Goal: Task Accomplishment & Management: Use online tool/utility

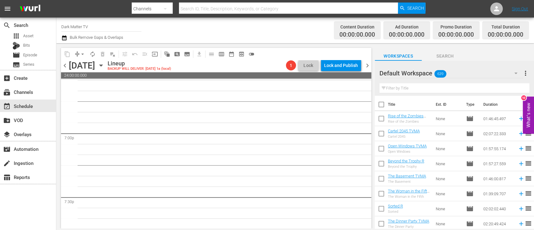
scroll to position [2372, 0]
click at [436, 85] on input "text" at bounding box center [455, 88] width 150 height 10
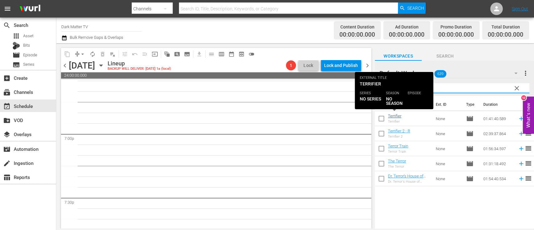
type input "terr"
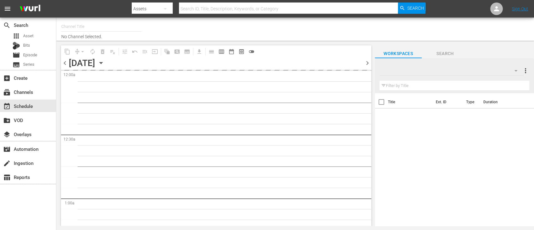
type input "Dark Matter TV (1570)"
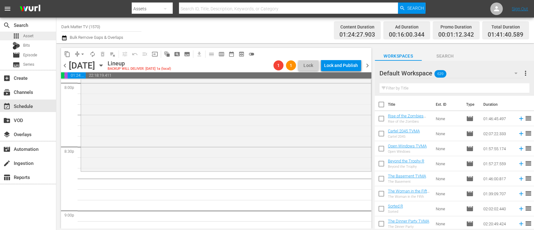
scroll to position [2551, 0]
click at [421, 89] on input "text" at bounding box center [455, 88] width 150 height 10
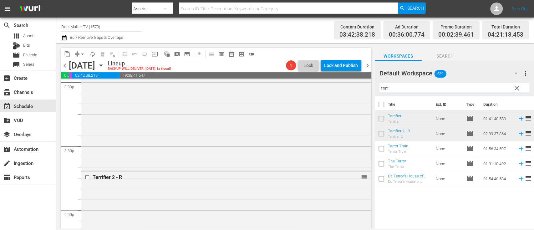
drag, startPoint x: 390, startPoint y: 90, endPoint x: 367, endPoint y: 89, distance: 23.5
click at [367, 89] on div "content_copy compress arrow_drop_down autorenew_outlined delete_forever_outline…" at bounding box center [295, 135] width 478 height 185
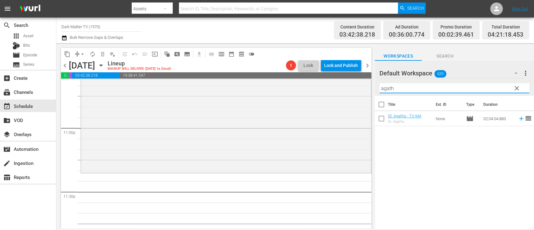
scroll to position [2901, 0]
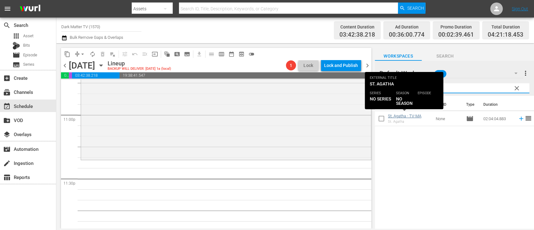
type input "agath"
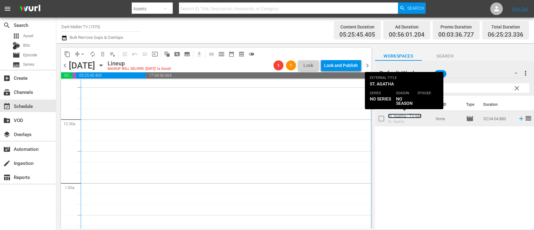
scroll to position [23, 0]
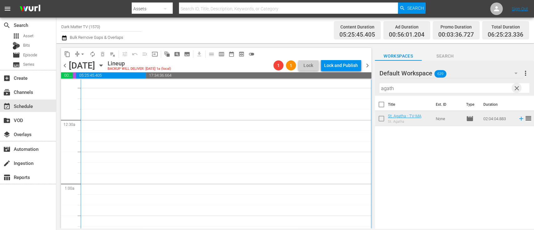
click at [517, 88] on span "clear" at bounding box center [517, 88] width 8 height 8
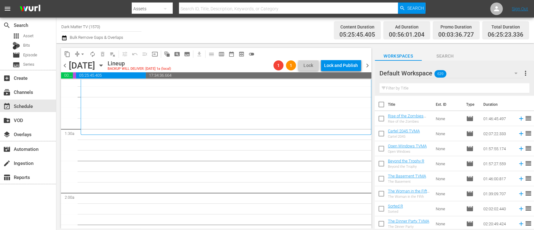
scroll to position [150, 0]
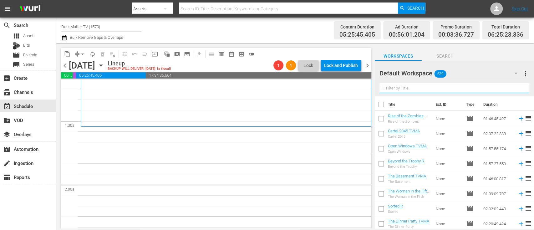
click at [403, 91] on input "text" at bounding box center [455, 88] width 150 height 10
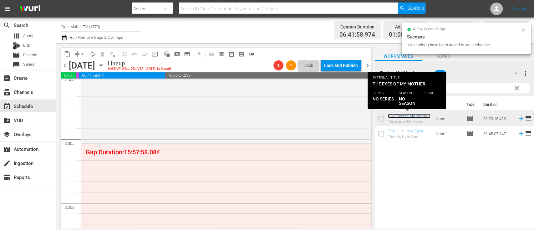
scroll to position [331, 0]
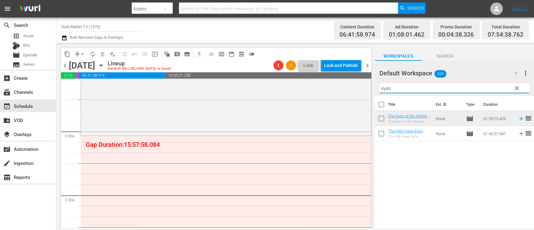
drag, startPoint x: 410, startPoint y: 91, endPoint x: 366, endPoint y: 89, distance: 44.8
click at [366, 89] on div "content_copy compress arrow_drop_down autorenew_outlined delete_forever_outline…" at bounding box center [295, 135] width 478 height 185
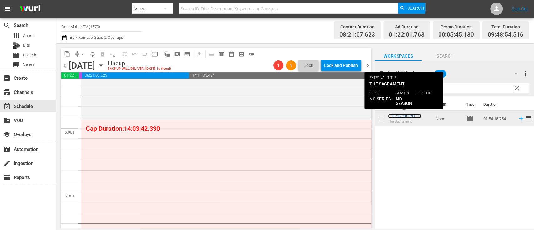
scroll to position [591, 0]
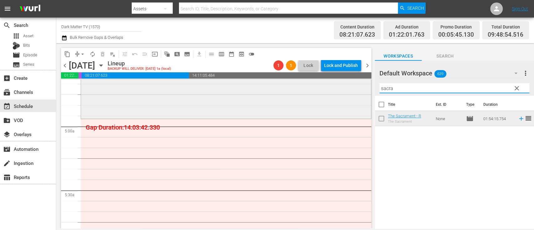
drag, startPoint x: 397, startPoint y: 89, endPoint x: 343, endPoint y: 90, distance: 54.2
click at [343, 90] on div "content_copy compress arrow_drop_down autorenew_outlined delete_forever_outline…" at bounding box center [295, 135] width 478 height 185
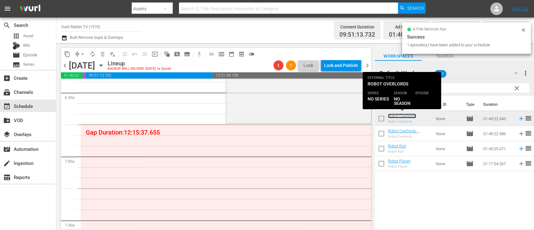
scroll to position [839, 0]
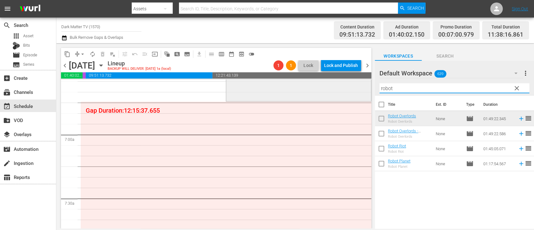
drag, startPoint x: 404, startPoint y: 89, endPoint x: 343, endPoint y: 82, distance: 61.1
click at [343, 82] on div "content_copy compress arrow_drop_down autorenew_outlined delete_forever_outline…" at bounding box center [295, 135] width 478 height 185
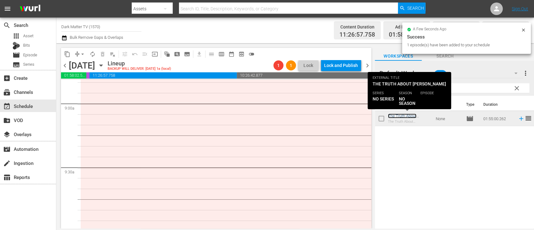
scroll to position [1126, 0]
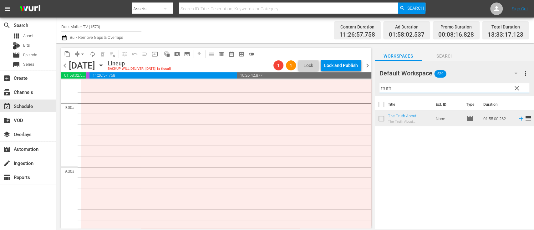
drag, startPoint x: 403, startPoint y: 90, endPoint x: 353, endPoint y: 85, distance: 50.4
click at [353, 85] on div "content_copy compress arrow_drop_down autorenew_outlined delete_forever_outline…" at bounding box center [295, 135] width 478 height 185
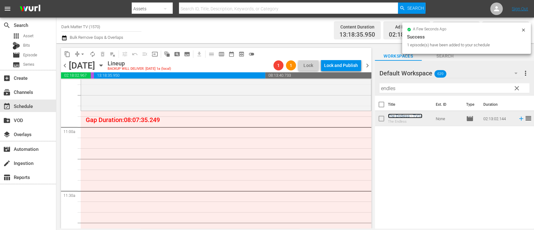
scroll to position [1357, 0]
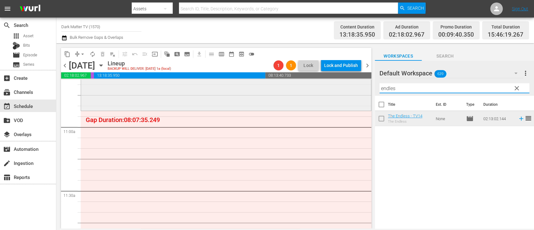
drag, startPoint x: 398, startPoint y: 87, endPoint x: 323, endPoint y: 82, distance: 75.2
click at [323, 82] on div "content_copy compress arrow_drop_down autorenew_outlined delete_forever_outline…" at bounding box center [295, 135] width 478 height 185
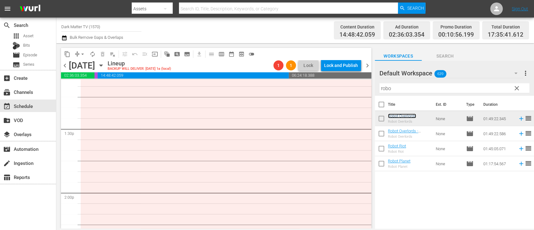
scroll to position [1675, 0]
drag, startPoint x: 399, startPoint y: 89, endPoint x: 353, endPoint y: 86, distance: 46.4
click at [353, 86] on div "content_copy compress arrow_drop_down autorenew_outlined delete_forever_outline…" at bounding box center [295, 135] width 478 height 185
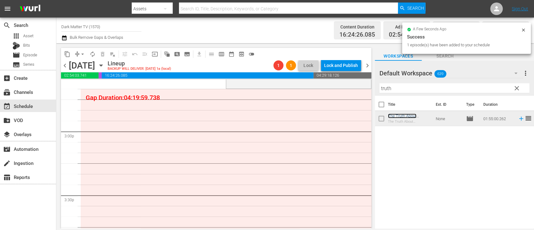
scroll to position [1864, 0]
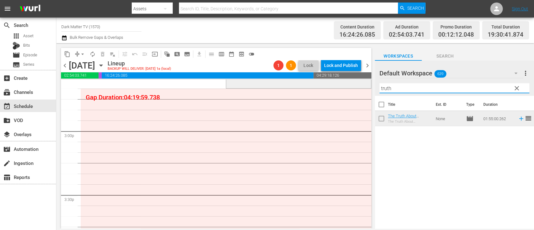
drag, startPoint x: 403, startPoint y: 89, endPoint x: 334, endPoint y: 80, distance: 70.0
click at [334, 80] on div "content_copy compress arrow_drop_down autorenew_outlined delete_forever_outline…" at bounding box center [295, 135] width 478 height 185
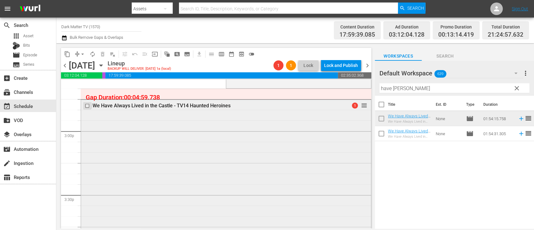
click at [87, 106] on input "checkbox" at bounding box center [88, 105] width 7 height 5
click at [100, 53] on span "delete_forever_outlined" at bounding box center [103, 54] width 6 height 6
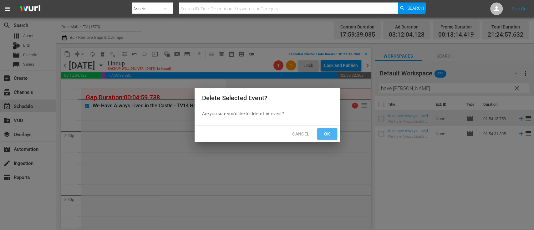
click at [328, 133] on span "Ok" at bounding box center [327, 134] width 10 height 8
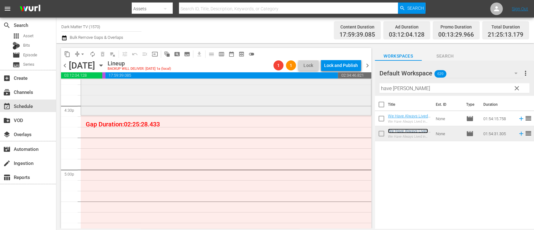
scroll to position [2096, 0]
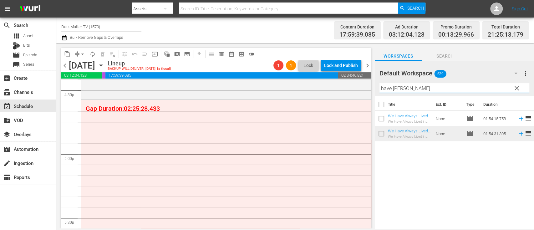
drag, startPoint x: 414, startPoint y: 86, endPoint x: 328, endPoint y: 76, distance: 86.4
click at [328, 76] on div "content_copy compress arrow_drop_down autorenew_outlined delete_forever_outline…" at bounding box center [295, 135] width 478 height 185
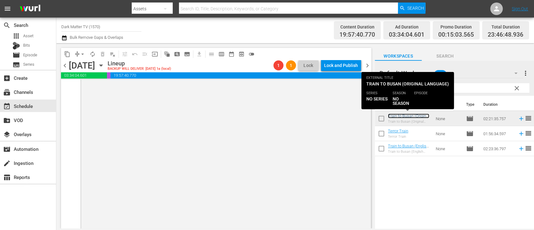
scroll to position [3097, 0]
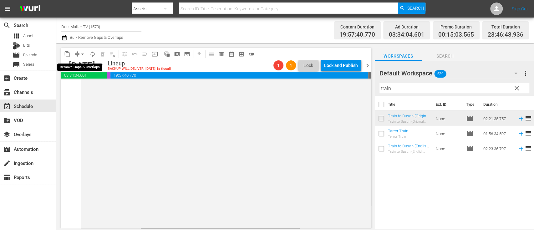
click at [83, 55] on span "arrow_drop_down" at bounding box center [82, 54] width 6 height 6
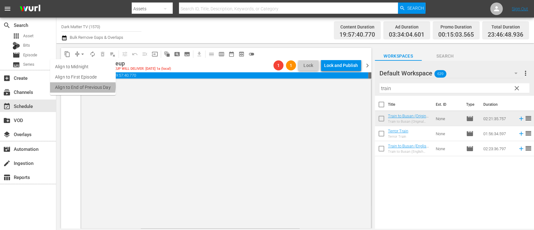
click at [82, 86] on li "Align to End of Previous Day" at bounding box center [83, 87] width 66 height 10
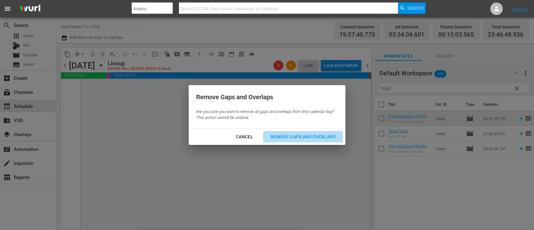
click at [290, 136] on div "Remove Gaps and Overlaps" at bounding box center [303, 137] width 75 height 8
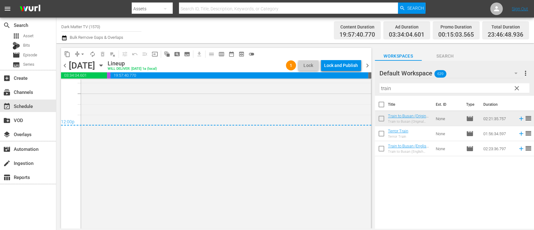
scroll to position [3085, 0]
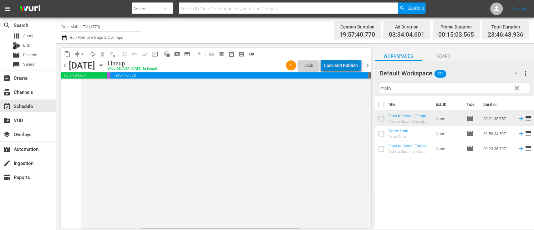
click at [343, 66] on div "Lock and Publish" at bounding box center [341, 65] width 34 height 11
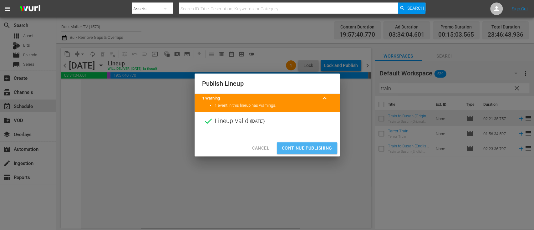
click at [287, 149] on span "Continue Publishing" at bounding box center [307, 148] width 50 height 8
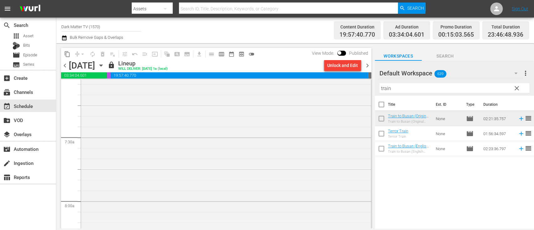
scroll to position [656, 0]
click at [367, 66] on span "chevron_right" at bounding box center [368, 66] width 8 height 8
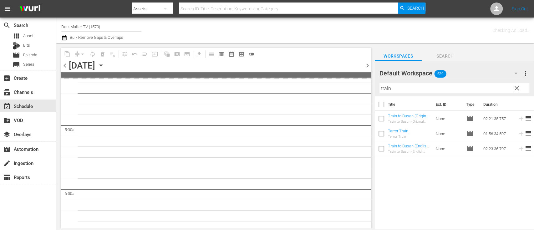
scroll to position [688, 0]
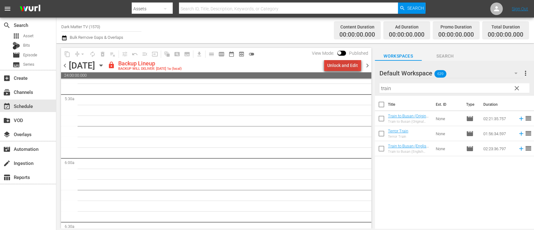
click at [351, 67] on div "Unlock and Edit" at bounding box center [342, 65] width 31 height 11
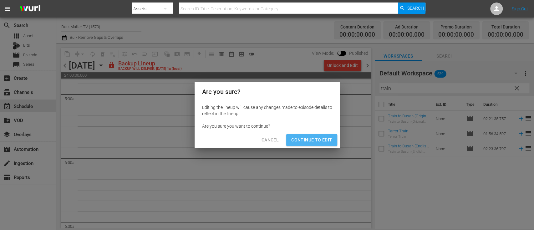
click at [316, 139] on span "Continue to Edit" at bounding box center [311, 140] width 41 height 8
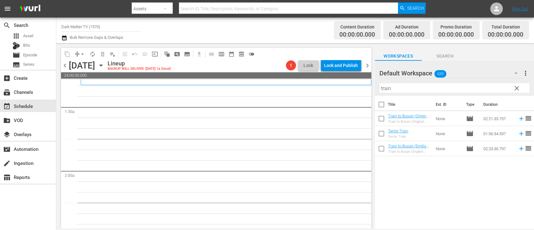
scroll to position [165, 0]
drag, startPoint x: 396, startPoint y: 89, endPoint x: 356, endPoint y: 90, distance: 39.5
click at [356, 90] on div "content_copy compress arrow_drop_down autorenew_outlined delete_forever_outline…" at bounding box center [295, 135] width 478 height 185
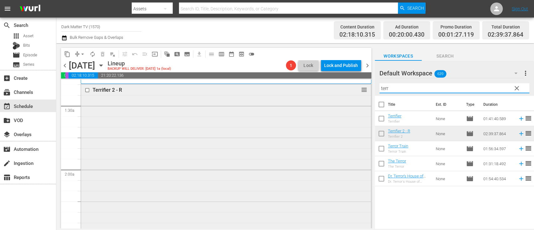
drag, startPoint x: 393, startPoint y: 90, endPoint x: 343, endPoint y: 88, distance: 50.4
click at [343, 88] on div "content_copy compress arrow_drop_down autorenew_outlined delete_forever_outline…" at bounding box center [295, 135] width 478 height 185
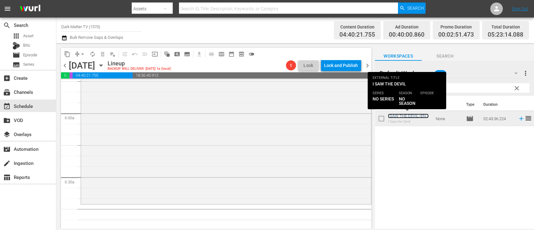
scroll to position [742, 0]
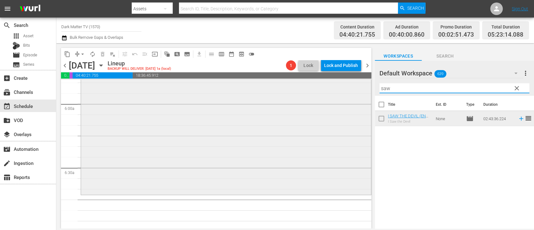
drag, startPoint x: 398, startPoint y: 90, endPoint x: 337, endPoint y: 86, distance: 61.5
click at [337, 86] on div "content_copy compress arrow_drop_down autorenew_outlined delete_forever_outline…" at bounding box center [295, 135] width 478 height 185
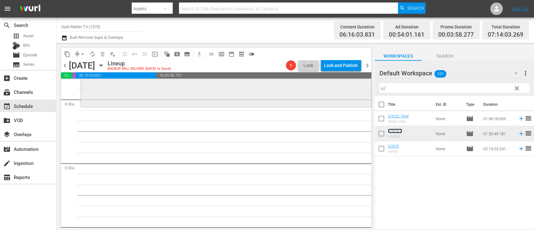
scroll to position [1071, 0]
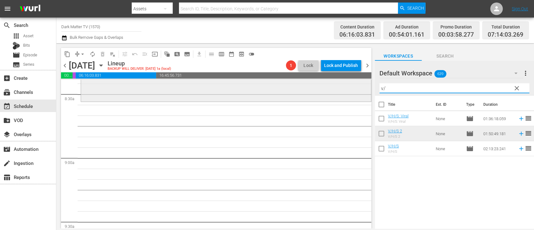
drag, startPoint x: 392, startPoint y: 89, endPoint x: 325, endPoint y: 99, distance: 67.2
click at [325, 99] on div "content_copy compress arrow_drop_down autorenew_outlined delete_forever_outline…" at bounding box center [295, 135] width 478 height 185
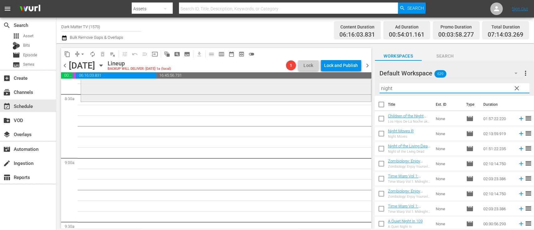
drag, startPoint x: 404, startPoint y: 90, endPoint x: 351, endPoint y: 86, distance: 53.3
click at [351, 86] on div "content_copy compress arrow_drop_down autorenew_outlined delete_forever_outline…" at bounding box center [295, 135] width 478 height 185
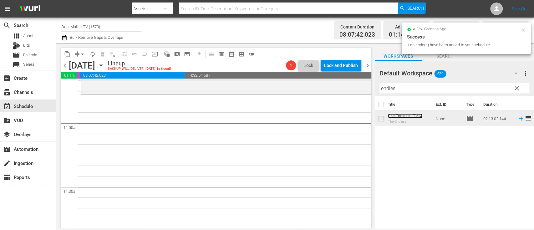
scroll to position [1363, 0]
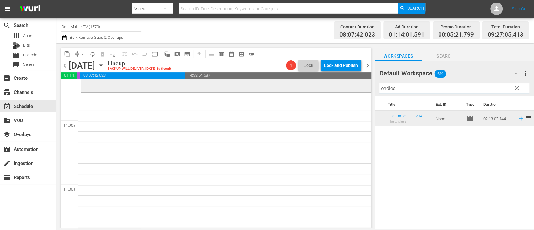
drag, startPoint x: 403, startPoint y: 89, endPoint x: 333, endPoint y: 86, distance: 70.2
click at [333, 86] on div "content_copy compress arrow_drop_down autorenew_outlined delete_forever_outline…" at bounding box center [295, 135] width 478 height 185
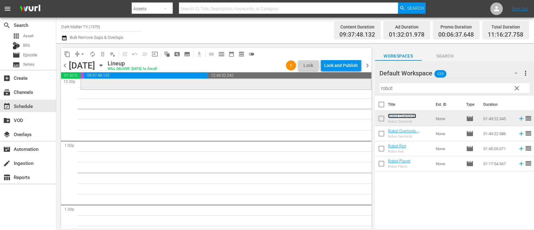
scroll to position [1599, 0]
drag, startPoint x: 405, startPoint y: 89, endPoint x: 345, endPoint y: 88, distance: 60.1
click at [345, 88] on div "content_copy compress arrow_drop_down autorenew_outlined delete_forever_outline…" at bounding box center [295, 135] width 478 height 185
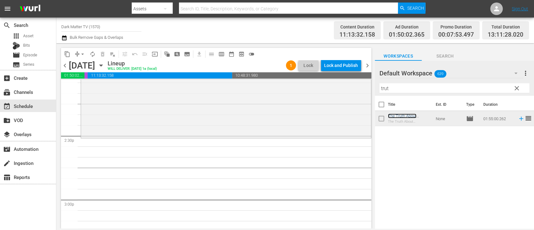
scroll to position [1799, 0]
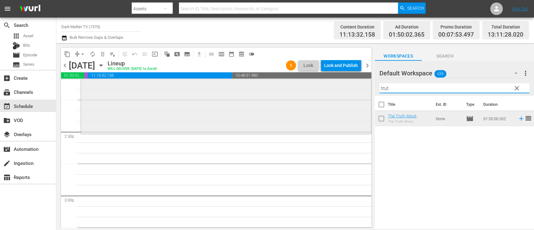
drag, startPoint x: 395, startPoint y: 88, endPoint x: 363, endPoint y: 88, distance: 32.2
click at [363, 88] on div "content_copy compress arrow_drop_down autorenew_outlined delete_forever_outline…" at bounding box center [295, 135] width 478 height 185
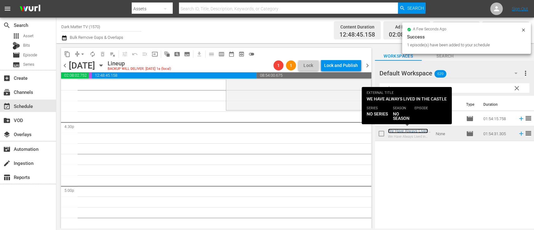
scroll to position [2065, 0]
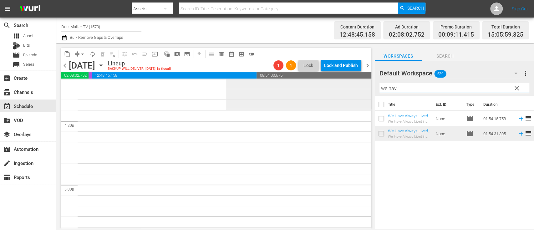
drag, startPoint x: 401, startPoint y: 86, endPoint x: 336, endPoint y: 88, distance: 64.2
click at [336, 88] on div "content_copy compress arrow_drop_down autorenew_outlined delete_forever_outline…" at bounding box center [295, 135] width 478 height 185
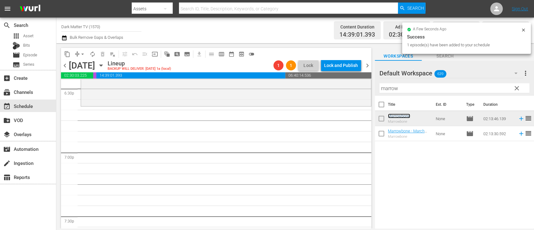
scroll to position [2353, 0]
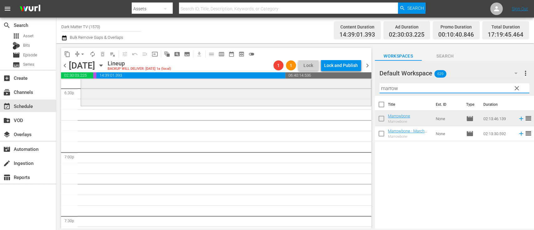
drag, startPoint x: 405, startPoint y: 91, endPoint x: 334, endPoint y: 90, distance: 71.7
click at [334, 90] on div "content_copy compress arrow_drop_down autorenew_outlined delete_forever_outline…" at bounding box center [295, 135] width 478 height 185
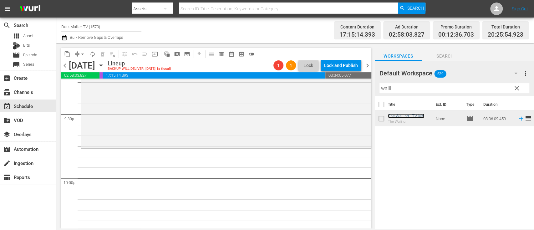
scroll to position [2711, 0]
drag, startPoint x: 401, startPoint y: 90, endPoint x: 319, endPoint y: 85, distance: 81.9
click at [319, 85] on div "content_copy compress arrow_drop_down autorenew_outlined delete_forever_outline…" at bounding box center [295, 135] width 478 height 185
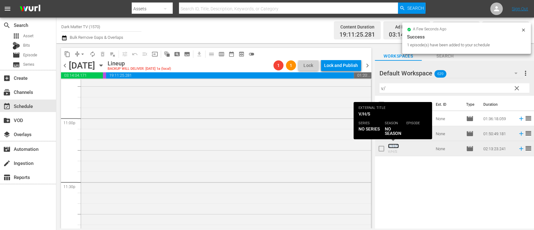
scroll to position [2915, 0]
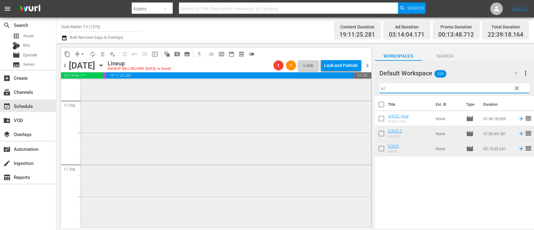
drag, startPoint x: 387, startPoint y: 87, endPoint x: 356, endPoint y: 87, distance: 30.4
click at [356, 87] on div "content_copy compress arrow_drop_down autorenew_outlined delete_forever_outline…" at bounding box center [295, 135] width 478 height 185
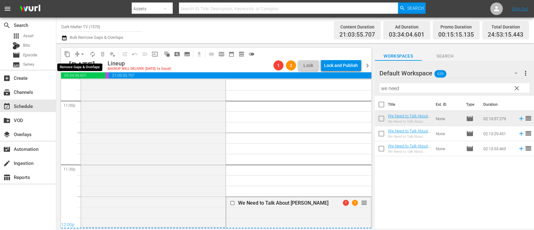
click at [84, 51] on span "arrow_drop_down" at bounding box center [82, 54] width 6 height 6
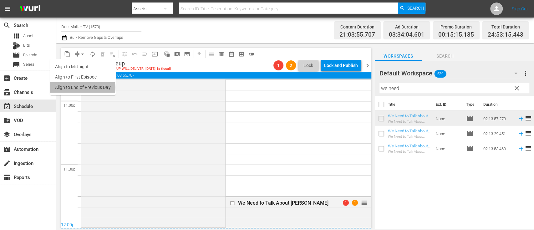
click at [79, 88] on li "Align to End of Previous Day" at bounding box center [83, 87] width 66 height 10
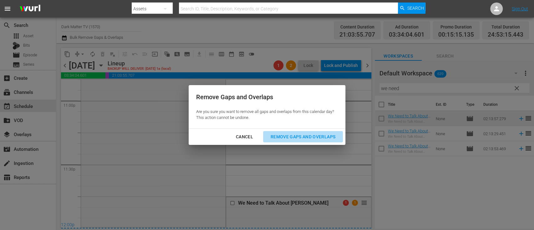
click at [298, 137] on div "Remove Gaps and Overlaps" at bounding box center [303, 137] width 75 height 8
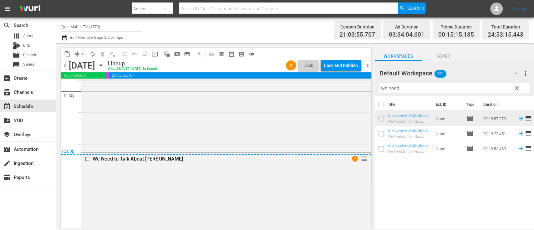
scroll to position [3198, 0]
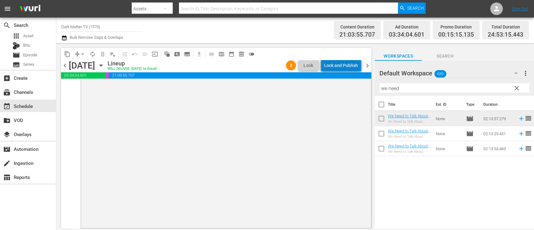
click at [345, 62] on div "Lock and Publish" at bounding box center [341, 65] width 34 height 11
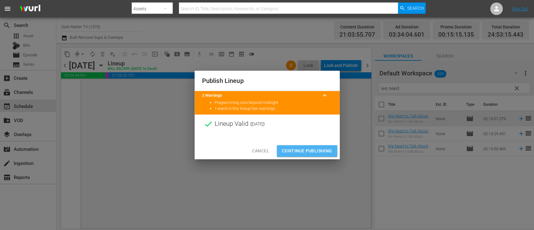
click at [291, 154] on span "Continue Publishing" at bounding box center [307, 151] width 50 height 8
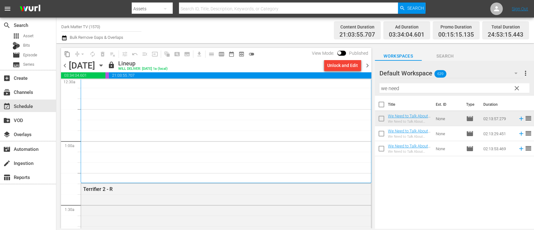
scroll to position [0, 0]
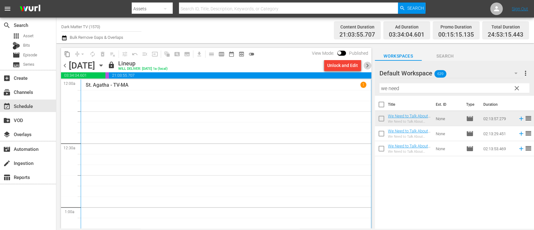
click at [370, 63] on span "chevron_right" at bounding box center [368, 66] width 8 height 8
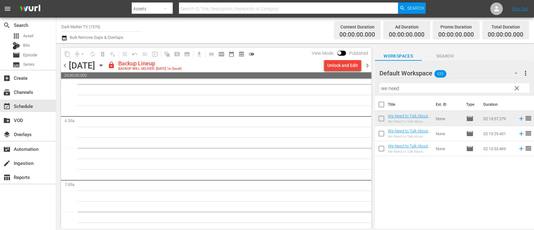
scroll to position [794, 0]
click at [341, 68] on div "Unlock and Edit" at bounding box center [342, 65] width 31 height 11
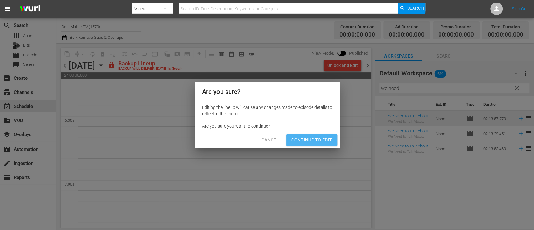
click at [308, 139] on span "Continue to Edit" at bounding box center [311, 140] width 41 height 8
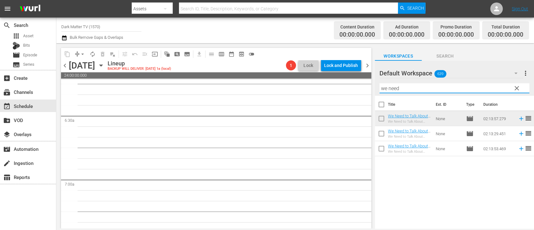
drag, startPoint x: 403, startPoint y: 87, endPoint x: 344, endPoint y: 81, distance: 59.2
click at [344, 81] on div "content_copy compress arrow_drop_down autorenew_outlined delete_forever_outline…" at bounding box center [295, 135] width 478 height 185
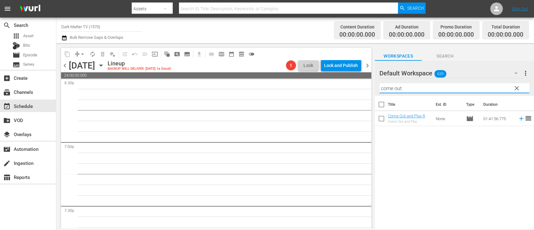
scroll to position [2375, 0]
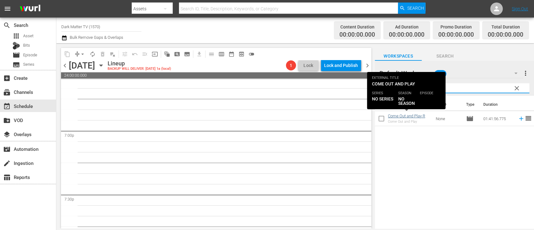
type input "come out"
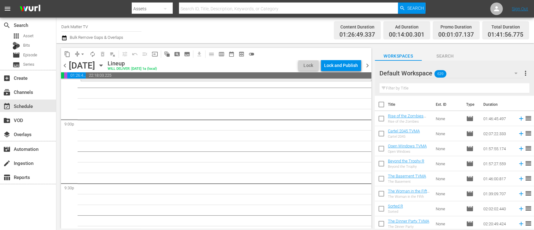
scroll to position [2641, 0]
click at [417, 89] on input "text" at bounding box center [455, 88] width 150 height 10
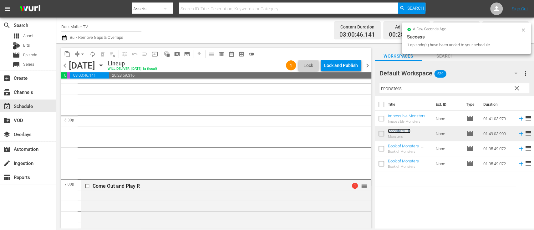
scroll to position [2270, 0]
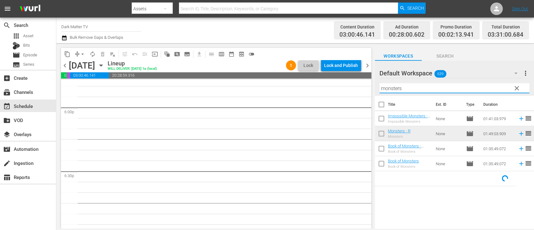
drag, startPoint x: 411, startPoint y: 88, endPoint x: 328, endPoint y: 93, distance: 83.1
click at [328, 93] on div "content_copy compress arrow_drop_down autorenew_outlined delete_forever_outline…" at bounding box center [295, 135] width 478 height 185
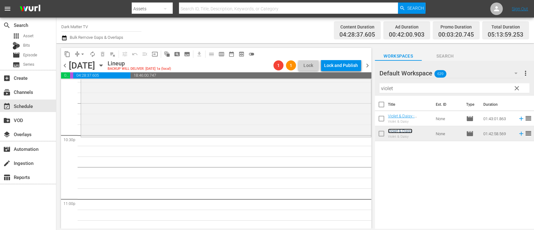
scroll to position [2822, 0]
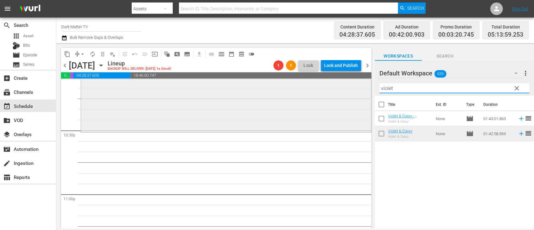
drag, startPoint x: 398, startPoint y: 90, endPoint x: 339, endPoint y: 95, distance: 59.4
click at [339, 95] on div "content_copy compress arrow_drop_down autorenew_outlined delete_forever_outline…" at bounding box center [295, 135] width 478 height 185
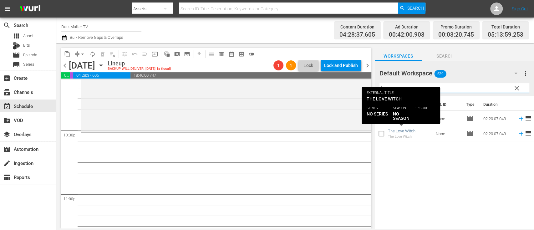
type input "love w"
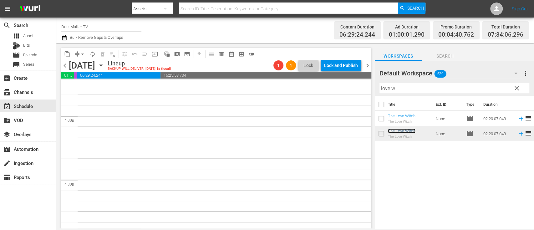
scroll to position [2004, 0]
click at [518, 88] on span "clear" at bounding box center [517, 88] width 8 height 8
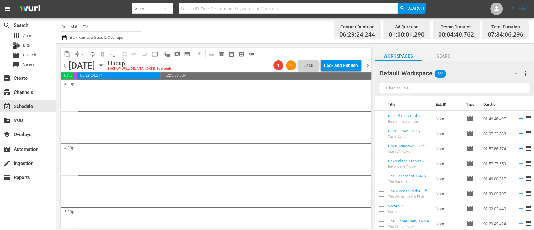
scroll to position [2043, 0]
click at [418, 90] on input "text" at bounding box center [455, 88] width 150 height 10
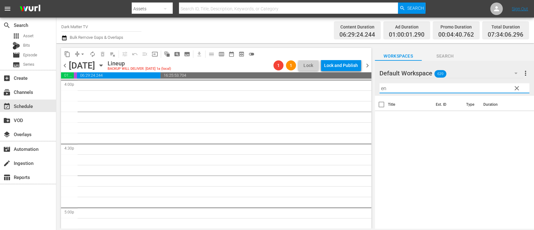
type input "e"
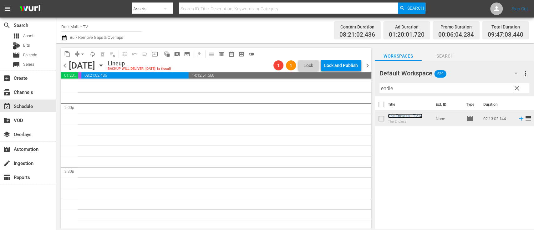
scroll to position [1764, 0]
drag, startPoint x: 406, startPoint y: 87, endPoint x: 342, endPoint y: 98, distance: 64.8
click at [342, 98] on div "content_copy compress arrow_drop_down autorenew_outlined delete_forever_outline…" at bounding box center [295, 135] width 478 height 185
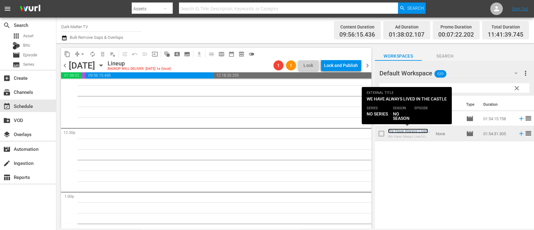
scroll to position [1542, 0]
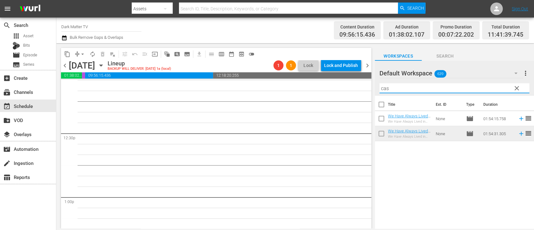
drag, startPoint x: 403, startPoint y: 89, endPoint x: 356, endPoint y: 87, distance: 47.9
click at [356, 87] on div "content_copy compress arrow_drop_down autorenew_outlined delete_forever_outline…" at bounding box center [295, 135] width 478 height 185
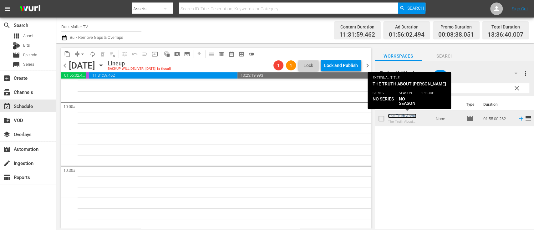
scroll to position [1252, 0]
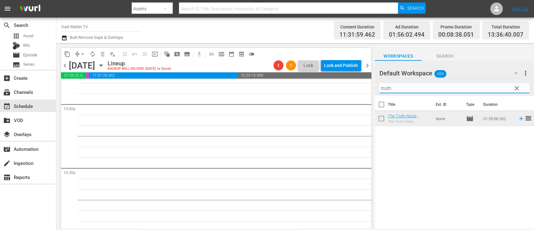
drag, startPoint x: 407, startPoint y: 90, endPoint x: 352, endPoint y: 85, distance: 55.3
click at [352, 85] on div "content_copy compress arrow_drop_down autorenew_outlined delete_forever_outline…" at bounding box center [295, 135] width 478 height 185
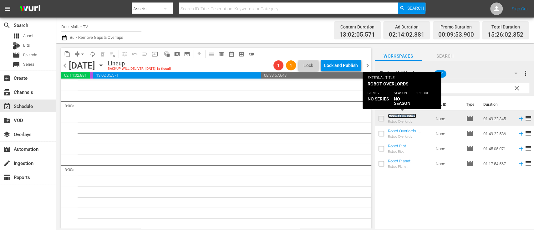
scroll to position [999, 0]
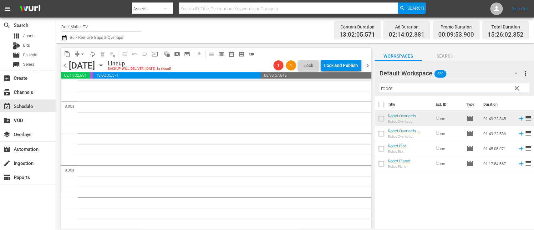
drag, startPoint x: 398, startPoint y: 90, endPoint x: 349, endPoint y: 88, distance: 49.5
click at [349, 88] on div "content_copy compress arrow_drop_down autorenew_outlined delete_forever_outline…" at bounding box center [295, 135] width 478 height 185
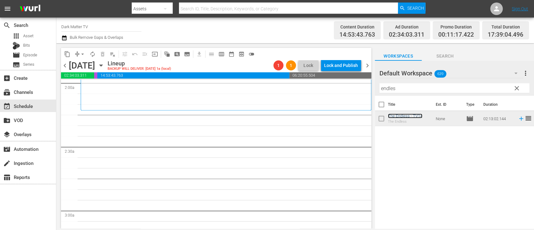
scroll to position [241, 0]
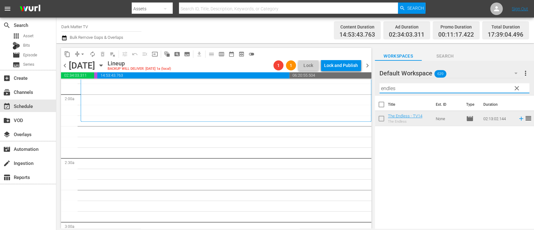
drag, startPoint x: 406, startPoint y: 91, endPoint x: 336, endPoint y: 84, distance: 70.2
click at [336, 84] on div "content_copy compress arrow_drop_down autorenew_outlined delete_forever_outline…" at bounding box center [295, 135] width 478 height 185
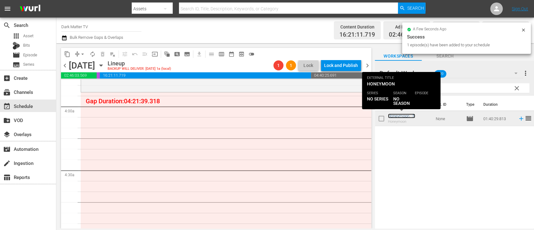
scroll to position [484, 0]
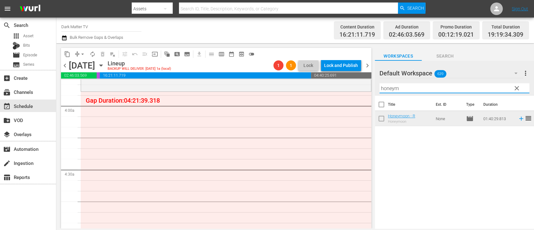
drag, startPoint x: 405, startPoint y: 89, endPoint x: 349, endPoint y: 93, distance: 55.8
click at [349, 93] on div "content_copy compress arrow_drop_down autorenew_outlined delete_forever_outline…" at bounding box center [295, 135] width 478 height 185
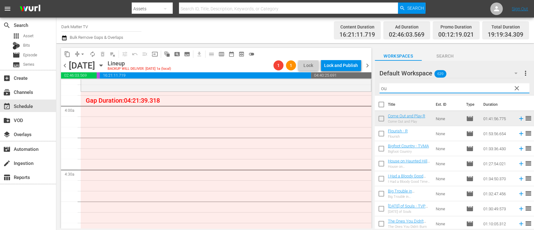
type input "o"
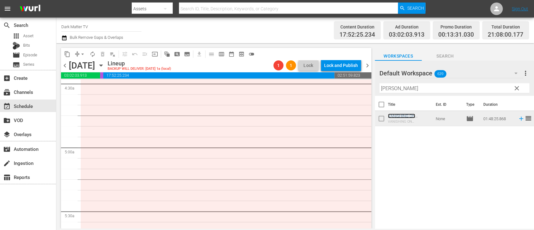
scroll to position [576, 0]
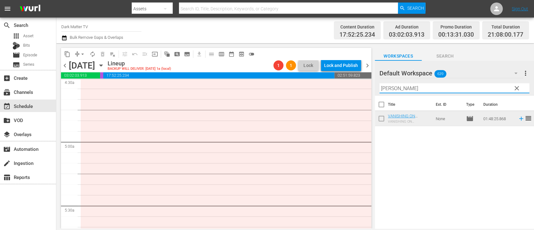
drag, startPoint x: 402, startPoint y: 87, endPoint x: 301, endPoint y: 95, distance: 100.5
click at [301, 95] on div "content_copy compress arrow_drop_down autorenew_outlined delete_forever_outline…" at bounding box center [295, 135] width 478 height 185
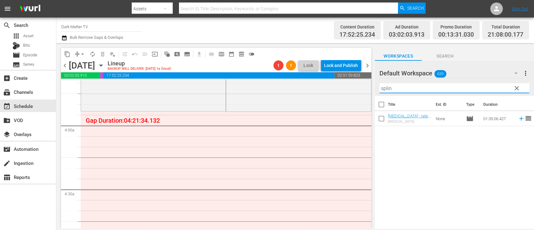
scroll to position [464, 0]
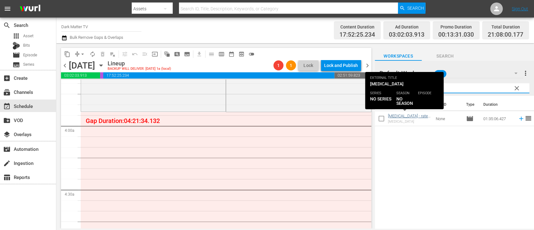
type input "splin"
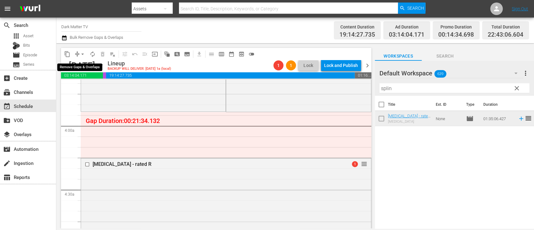
click at [83, 53] on span "arrow_drop_down" at bounding box center [82, 54] width 6 height 6
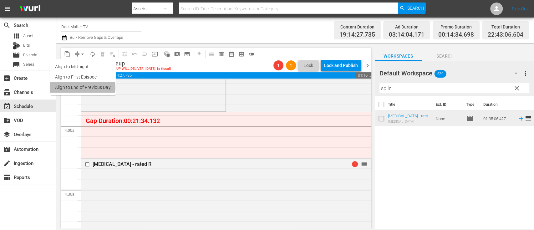
click at [79, 87] on li "Align to End of Previous Day" at bounding box center [83, 87] width 66 height 10
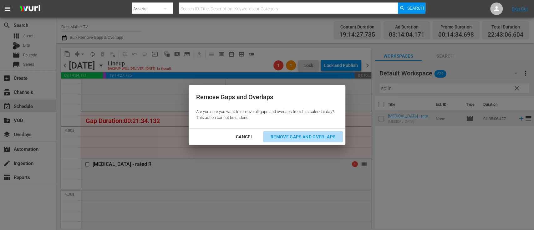
click at [293, 136] on div "Remove Gaps and Overlaps" at bounding box center [303, 137] width 75 height 8
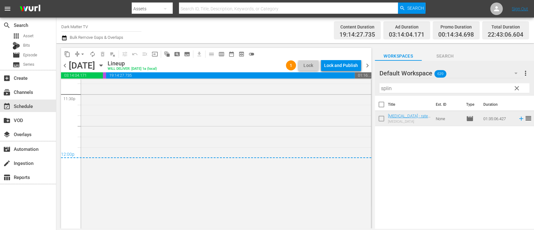
scroll to position [3035, 0]
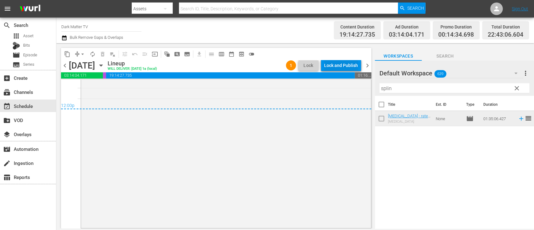
click at [342, 64] on div "Lock and Publish" at bounding box center [341, 65] width 34 height 11
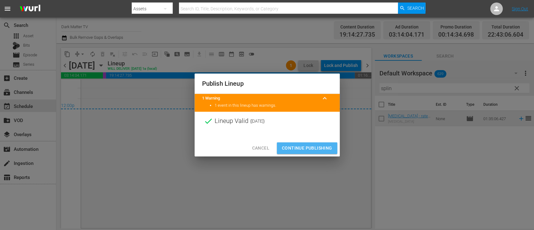
click at [312, 150] on span "Continue Publishing" at bounding box center [307, 148] width 50 height 8
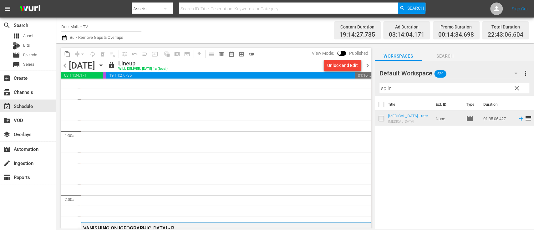
scroll to position [0, 0]
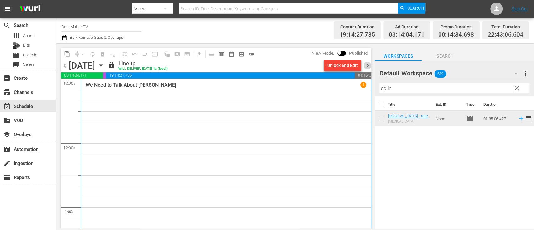
click at [368, 67] on span "chevron_right" at bounding box center [368, 66] width 8 height 8
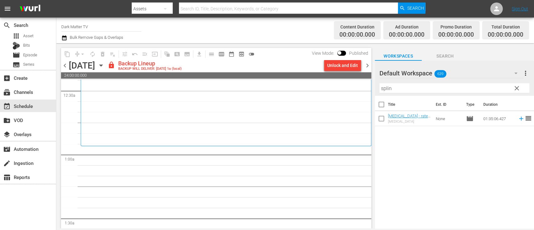
scroll to position [52, 0]
click at [65, 38] on icon "button" at bounding box center [64, 38] width 6 height 8
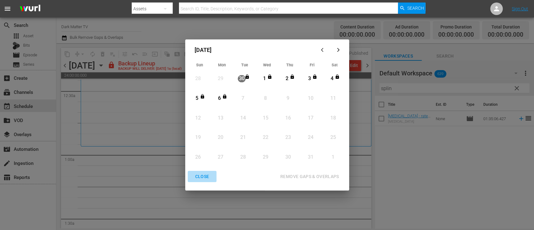
click at [199, 177] on div "CLOSE" at bounding box center [202, 177] width 24 height 8
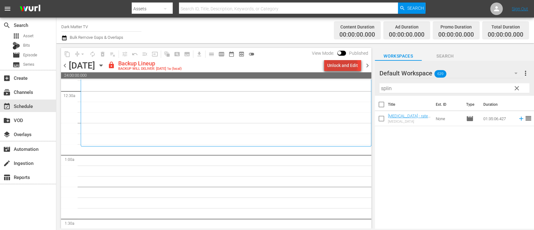
click at [344, 65] on div "Unlock and Edit" at bounding box center [342, 65] width 31 height 11
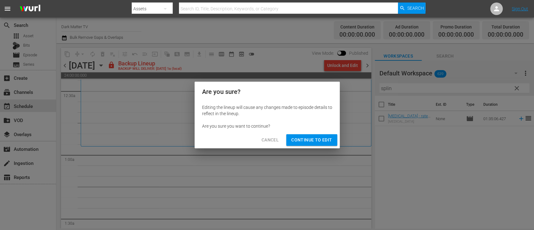
click at [312, 146] on div "Cancel Continue to Edit" at bounding box center [267, 140] width 145 height 17
click at [311, 140] on span "Continue to Edit" at bounding box center [311, 140] width 41 height 8
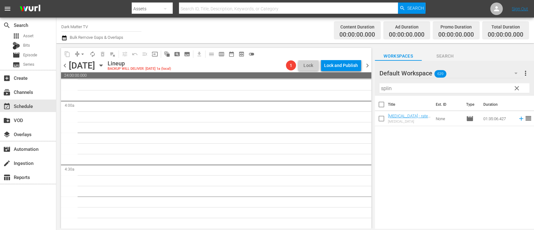
scroll to position [489, 0]
click at [518, 88] on span "clear" at bounding box center [517, 88] width 8 height 8
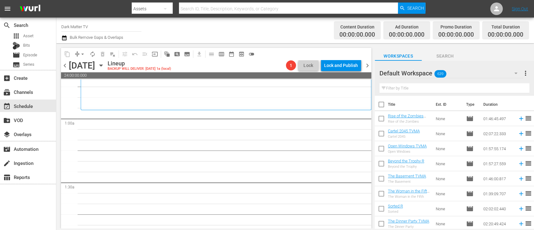
scroll to position [0, 0]
